Goal: Transaction & Acquisition: Purchase product/service

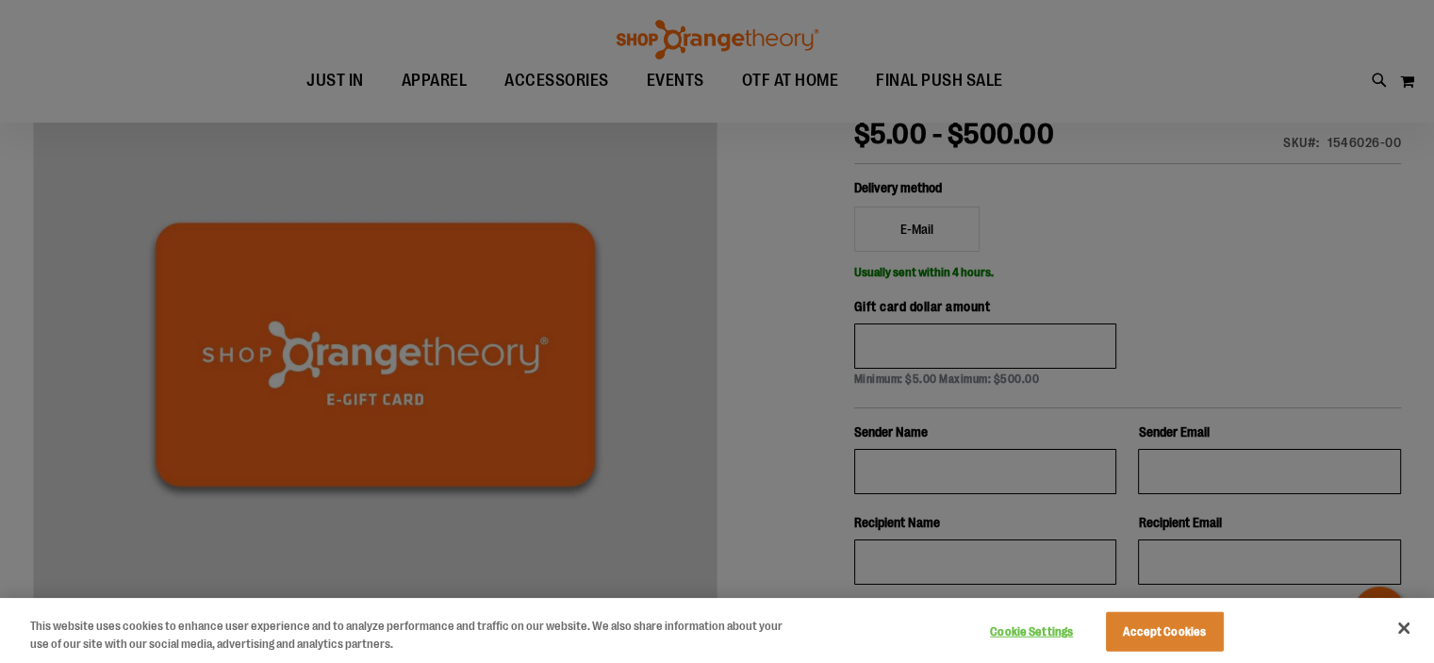
scroll to position [92, 0]
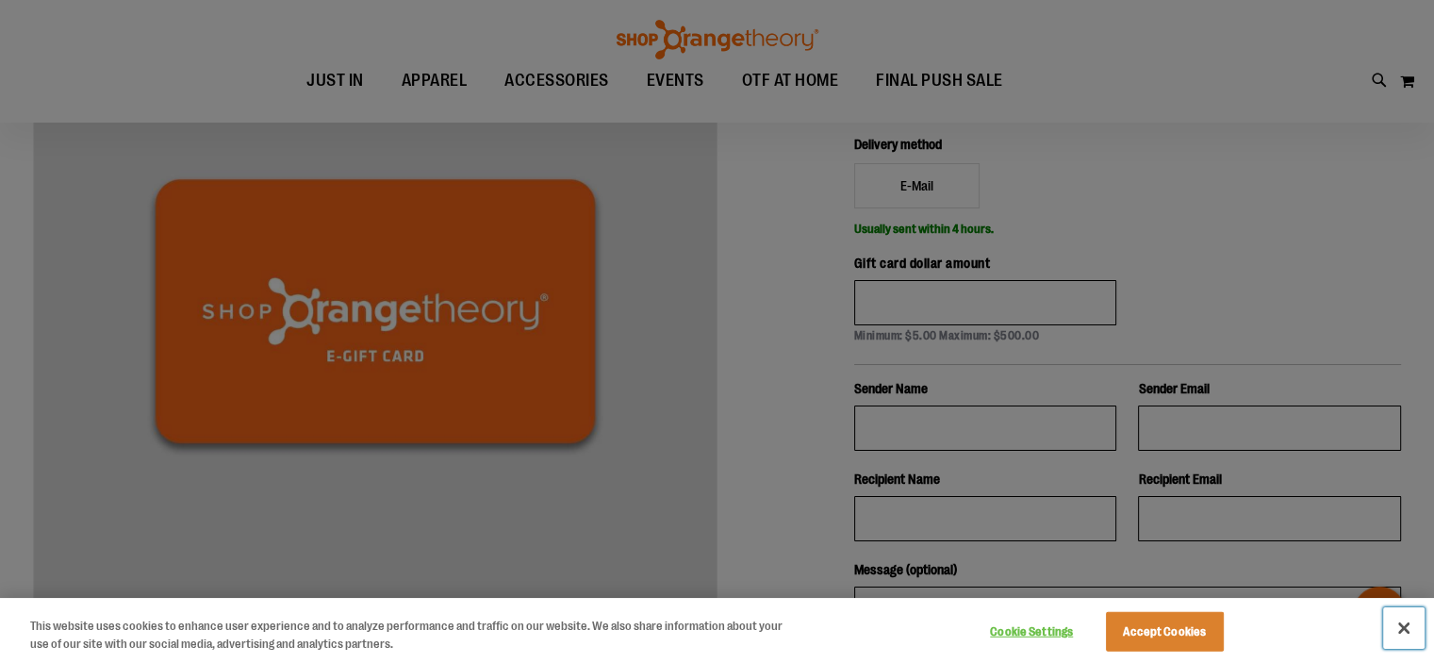
click at [1403, 622] on button "Close" at bounding box center [1403, 627] width 41 height 41
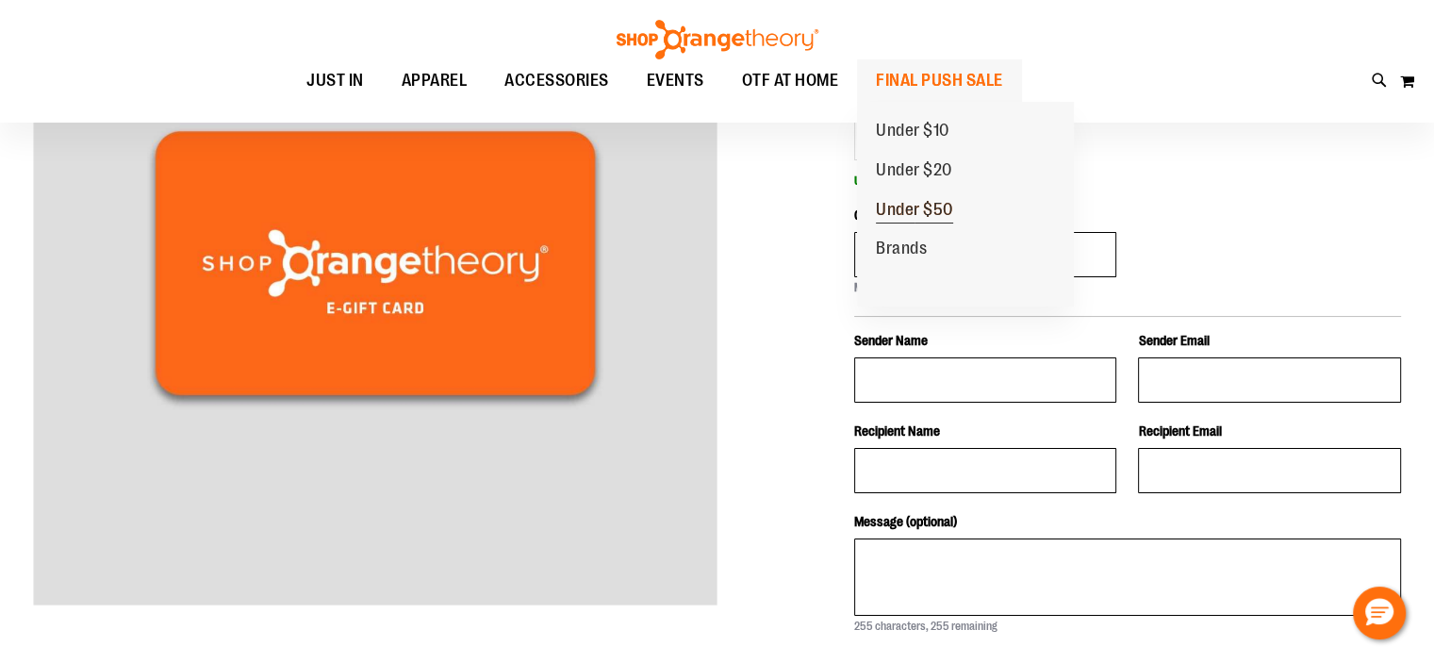
scroll to position [187, 0]
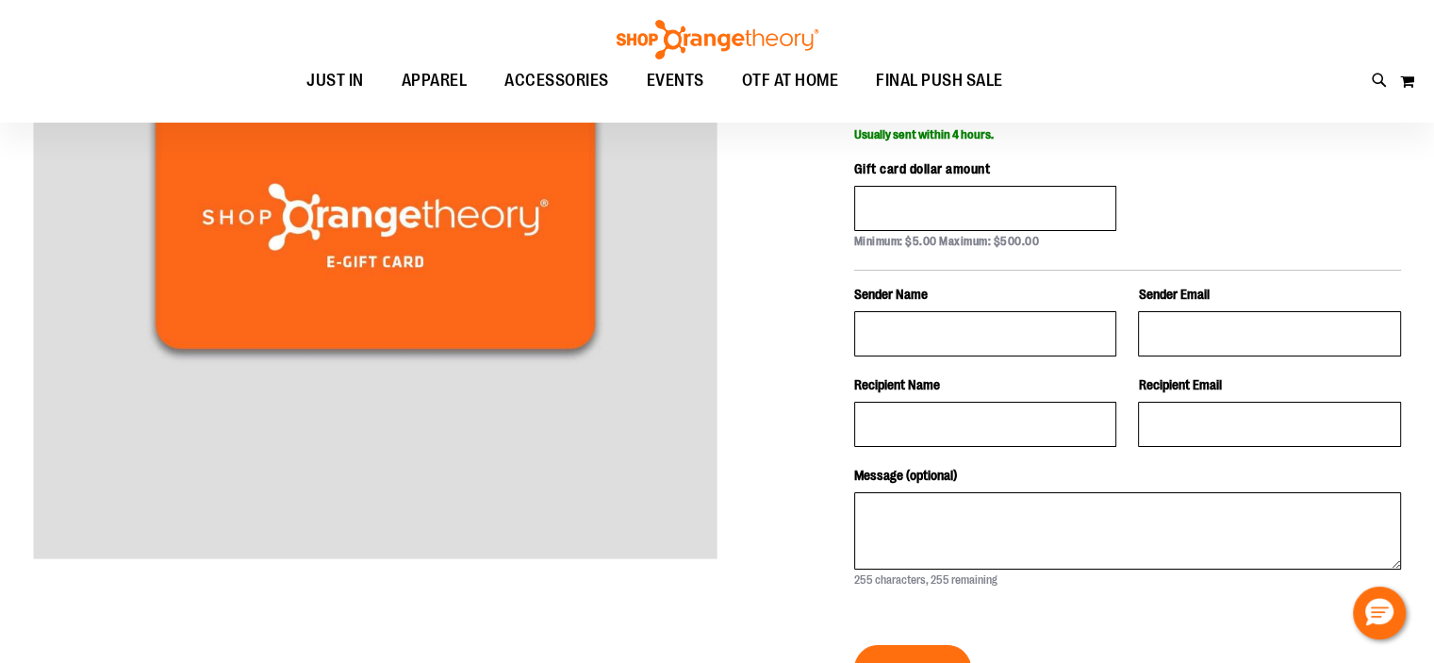
click at [788, 256] on div at bounding box center [717, 422] width 1368 height 1089
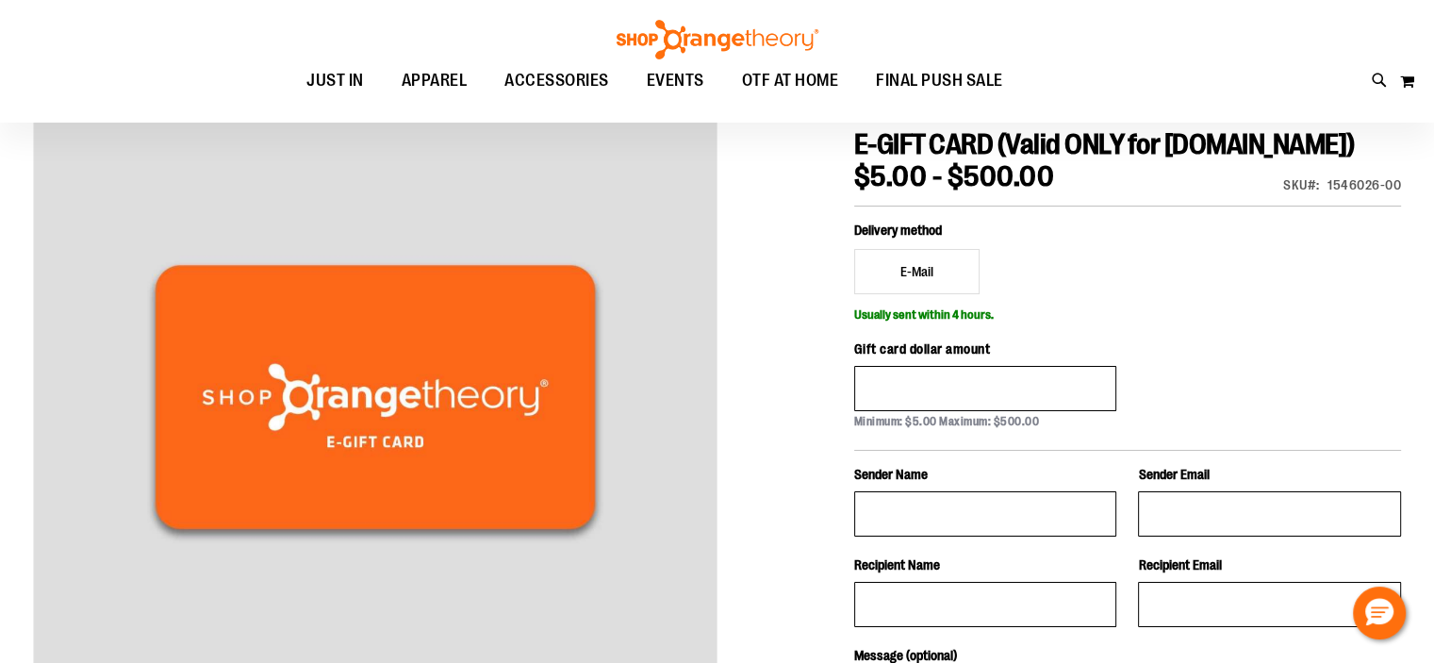
scroll to position [0, 0]
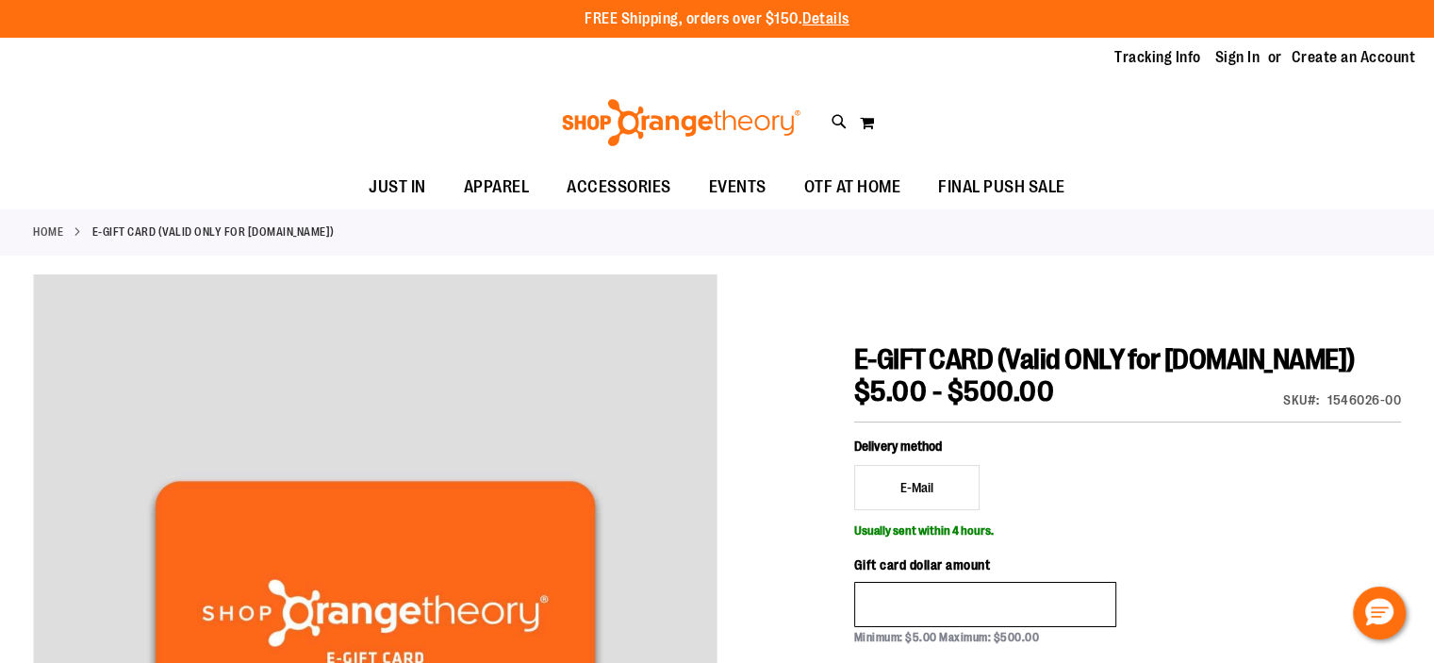
drag, startPoint x: 1060, startPoint y: 430, endPoint x: 861, endPoint y: 431, distance: 199.0
click at [861, 412] on div "$5.00 - $500.00" at bounding box center [1127, 392] width 547 height 41
click at [1139, 412] on div "$5.00 - $500.00" at bounding box center [1127, 392] width 547 height 41
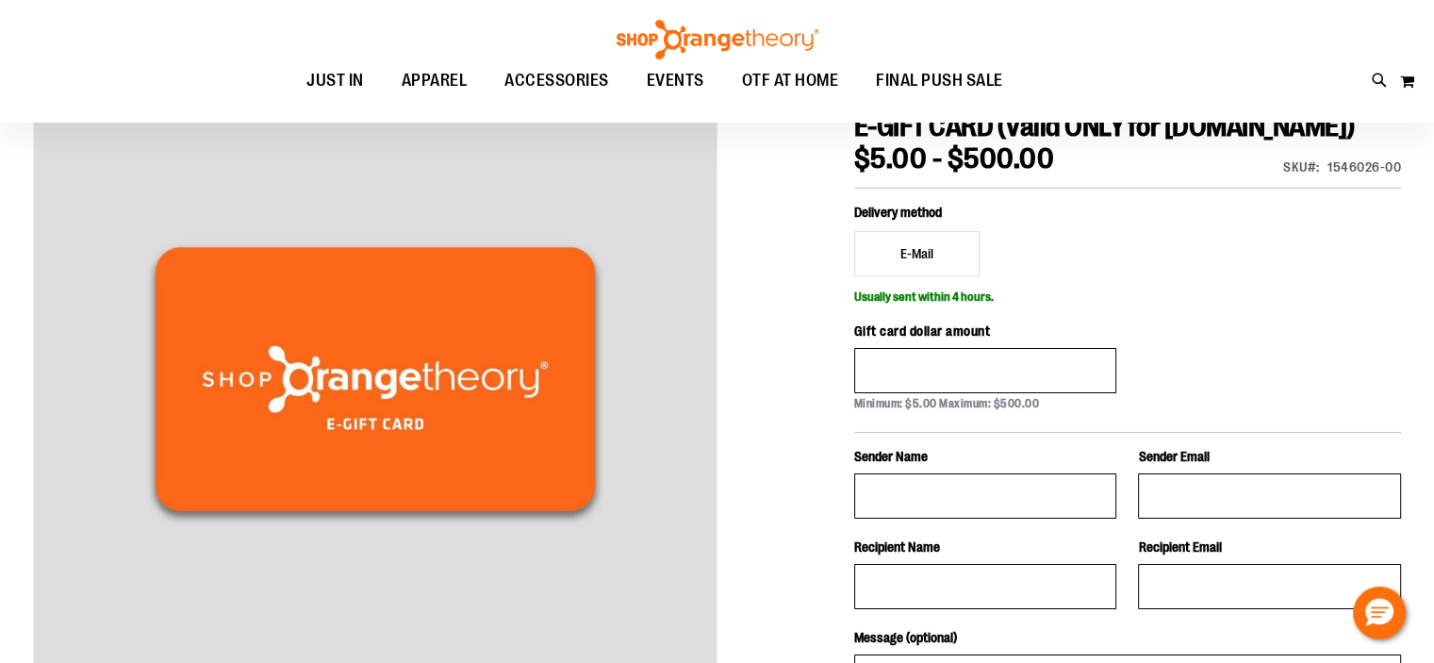
scroll to position [282, 0]
